Goal: Task Accomplishment & Management: Manage account settings

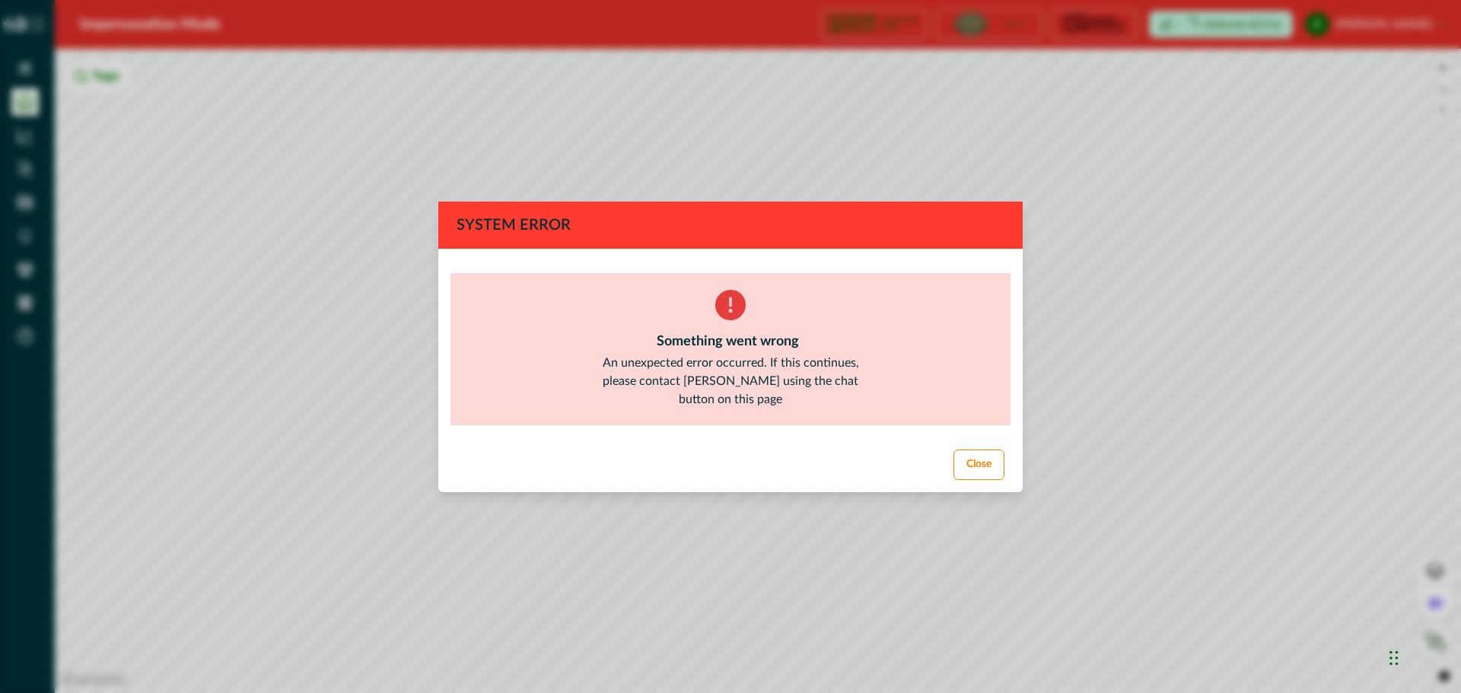
click at [978, 453] on button "Close" at bounding box center [978, 465] width 51 height 30
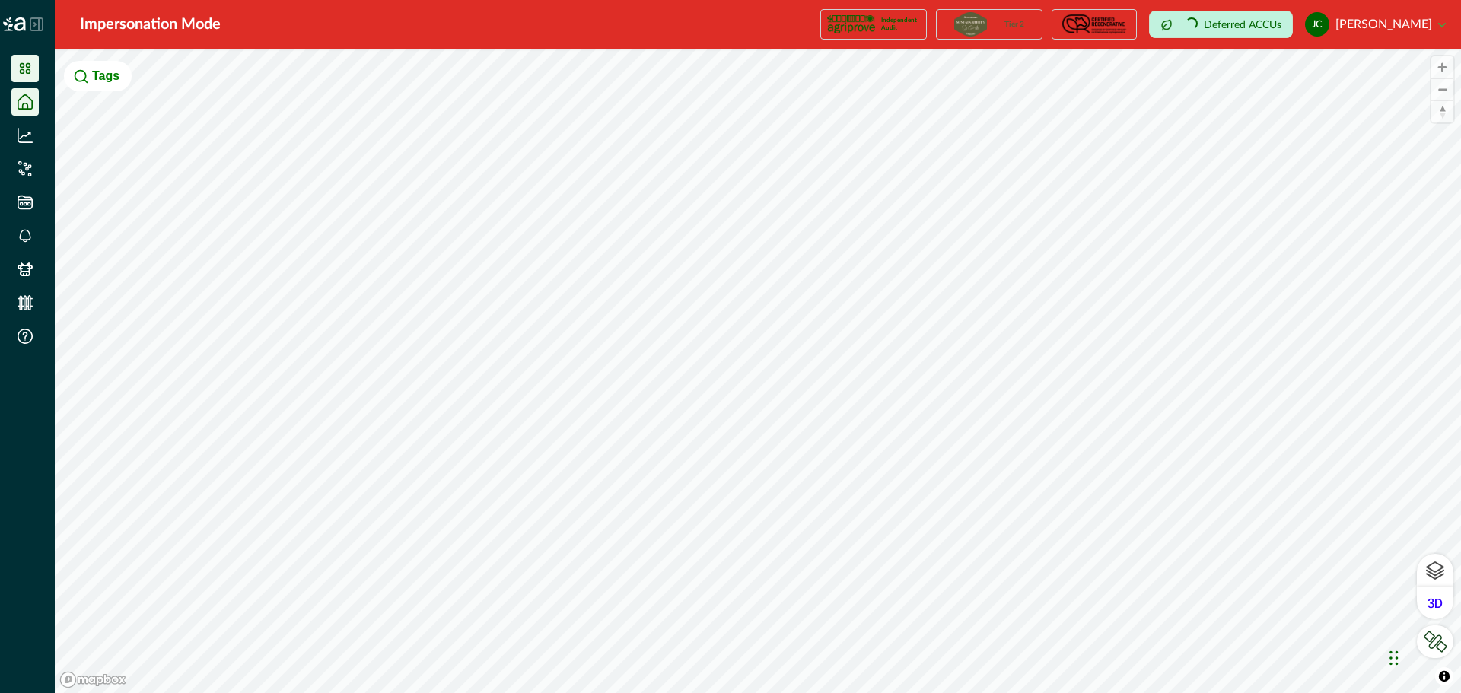
click at [26, 68] on icon at bounding box center [24, 68] width 15 height 15
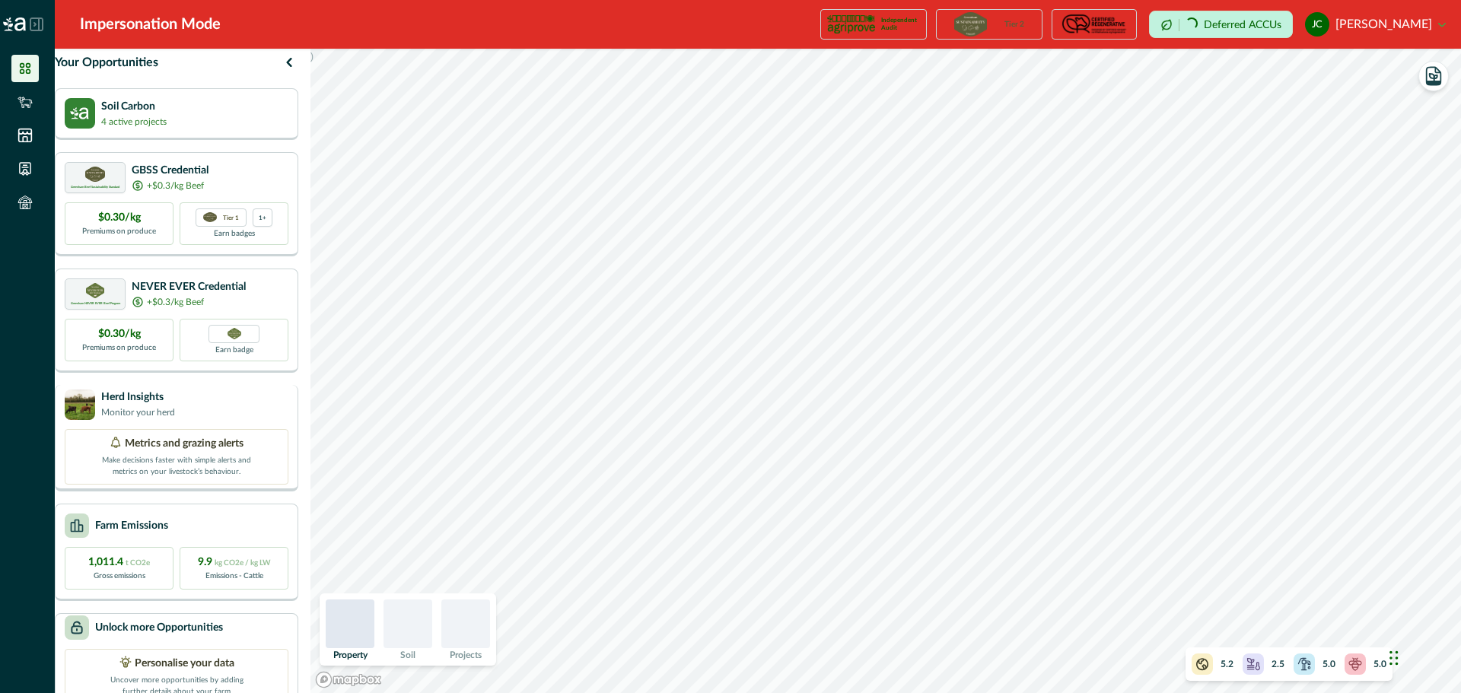
scroll to position [51, 0]
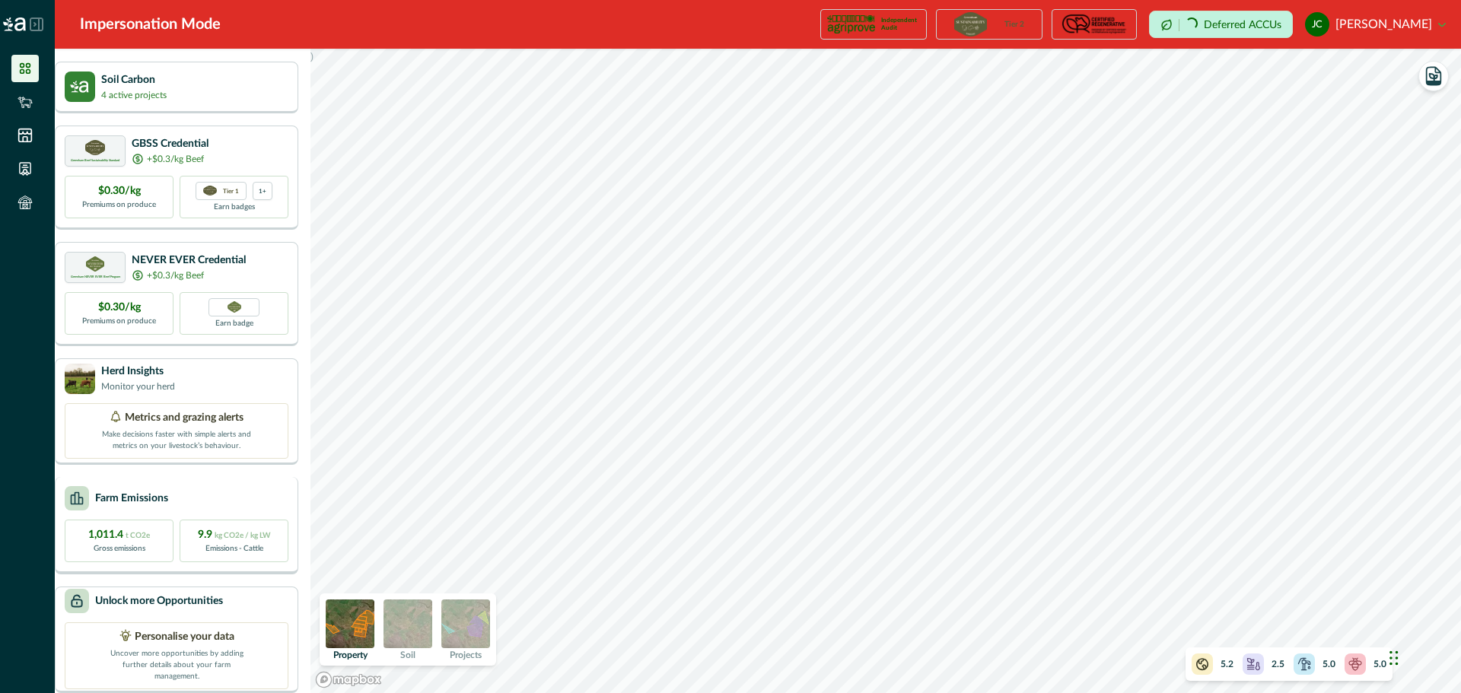
click at [183, 503] on div "Farm Emissions 1,011.4 t CO2e Gross emissions 9.9 kg CO2e / kg LW Emissions - C…" at bounding box center [176, 525] width 243 height 97
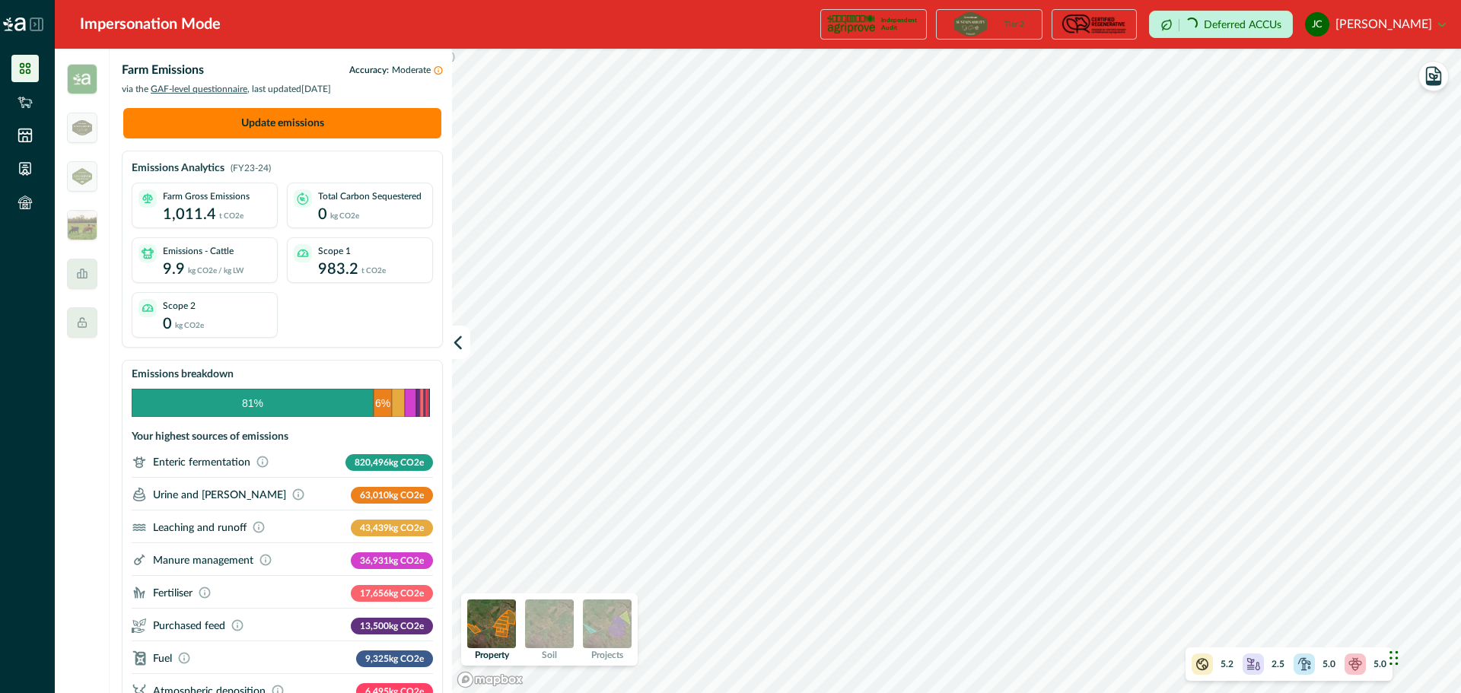
click at [1400, 25] on button "[PERSON_NAME] [PERSON_NAME]" at bounding box center [1375, 24] width 141 height 37
click at [1369, 69] on button "Sign out" at bounding box center [1360, 68] width 169 height 25
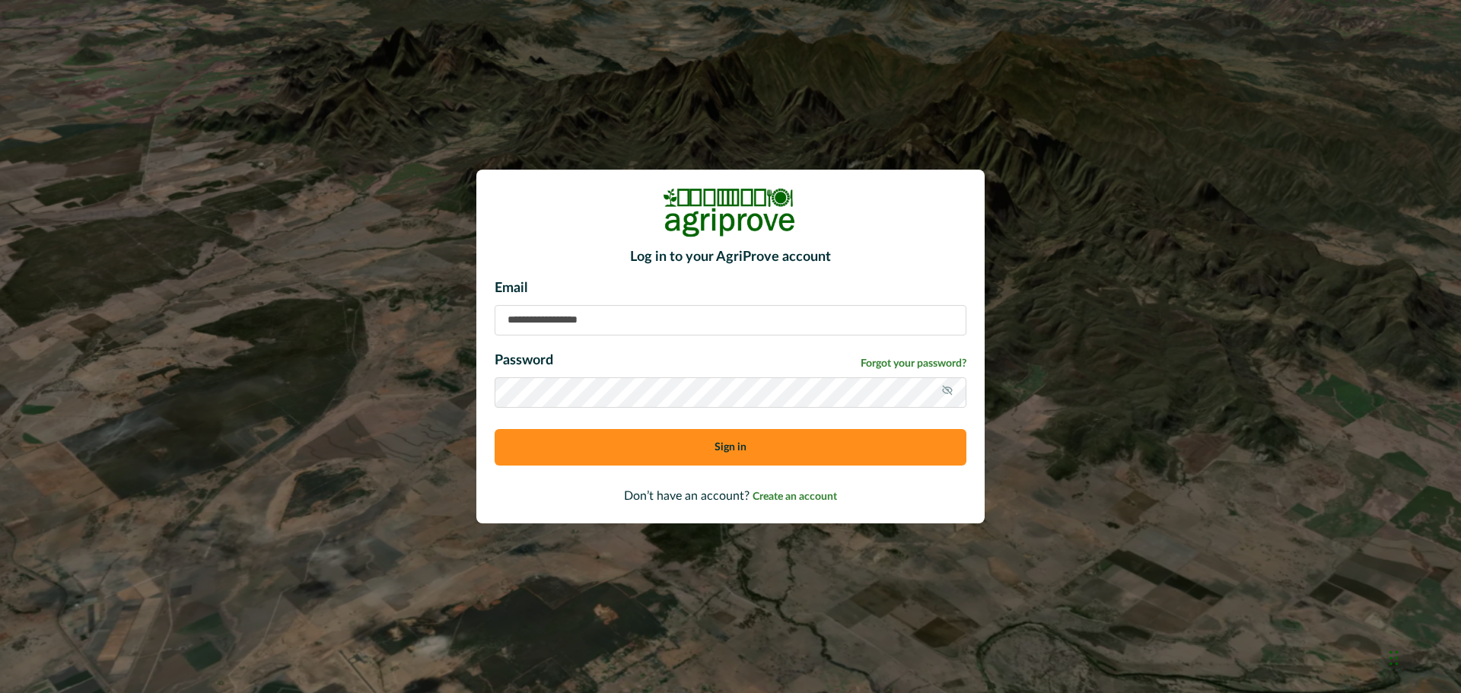
type input "**********"
click at [764, 455] on button "Sign in" at bounding box center [731, 447] width 472 height 37
